Goal: Communication & Community: Answer question/provide support

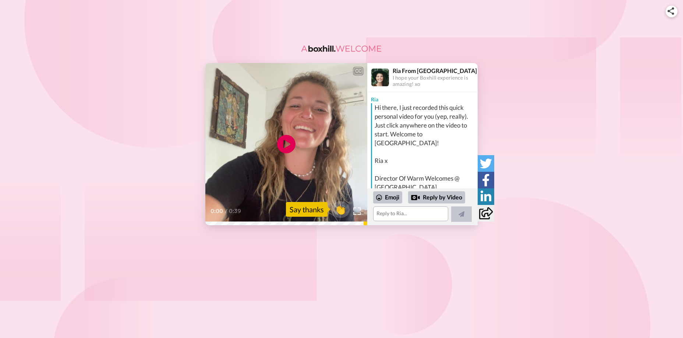
click at [432, 124] on div "Hi there, I just recorded this quick personal video for you (yep, really). Just…" at bounding box center [425, 147] width 101 height 88
click at [419, 128] on div "Hi there, I just recorded this quick personal video for you (yep, really). Just…" at bounding box center [425, 147] width 101 height 88
click at [430, 170] on div "Hi there, I just recorded this quick personal video for you (yep, really). Just…" at bounding box center [425, 147] width 101 height 88
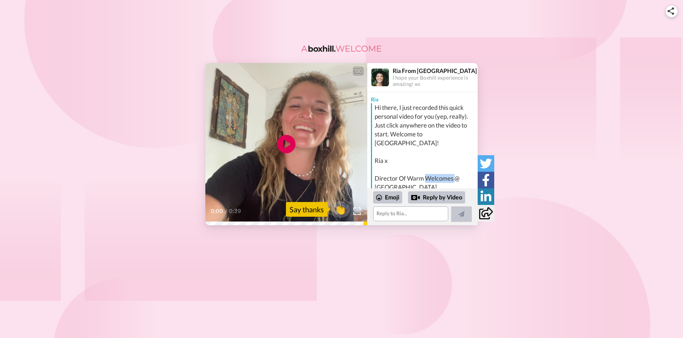
click at [430, 170] on div "Hi there, I just recorded this quick personal video for you (yep, really). Just…" at bounding box center [425, 147] width 101 height 88
drag, startPoint x: 430, startPoint y: 170, endPoint x: 525, endPoint y: 133, distance: 101.5
click at [525, 133] on div "CC Play/Pause 0:00 / 0:39 👏 Say thanks Ria From [GEOGRAPHIC_DATA] I hope your B…" at bounding box center [341, 144] width 683 height 162
click at [432, 196] on div "Reply by Video" at bounding box center [436, 197] width 57 height 13
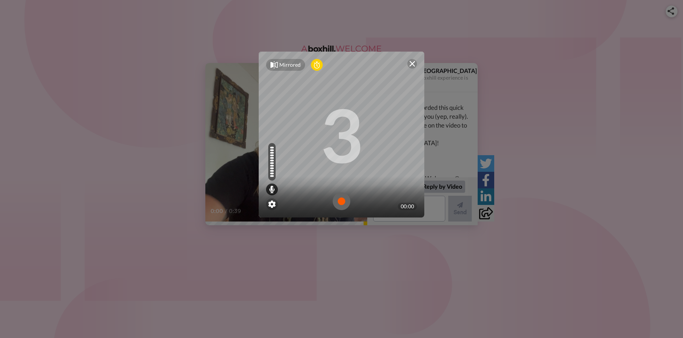
click at [409, 62] on img at bounding box center [412, 64] width 6 height 6
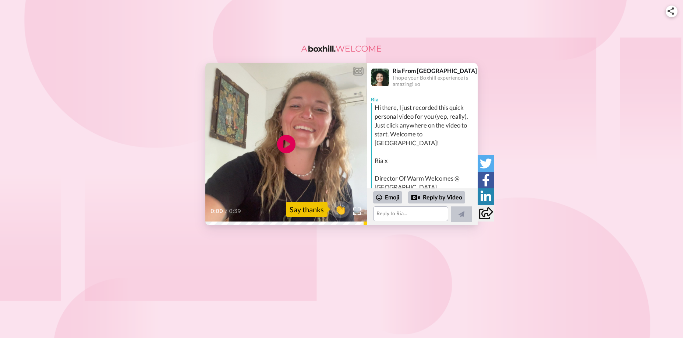
click at [380, 79] on img at bounding box center [380, 77] width 18 height 18
